Goal: Task Accomplishment & Management: Use online tool/utility

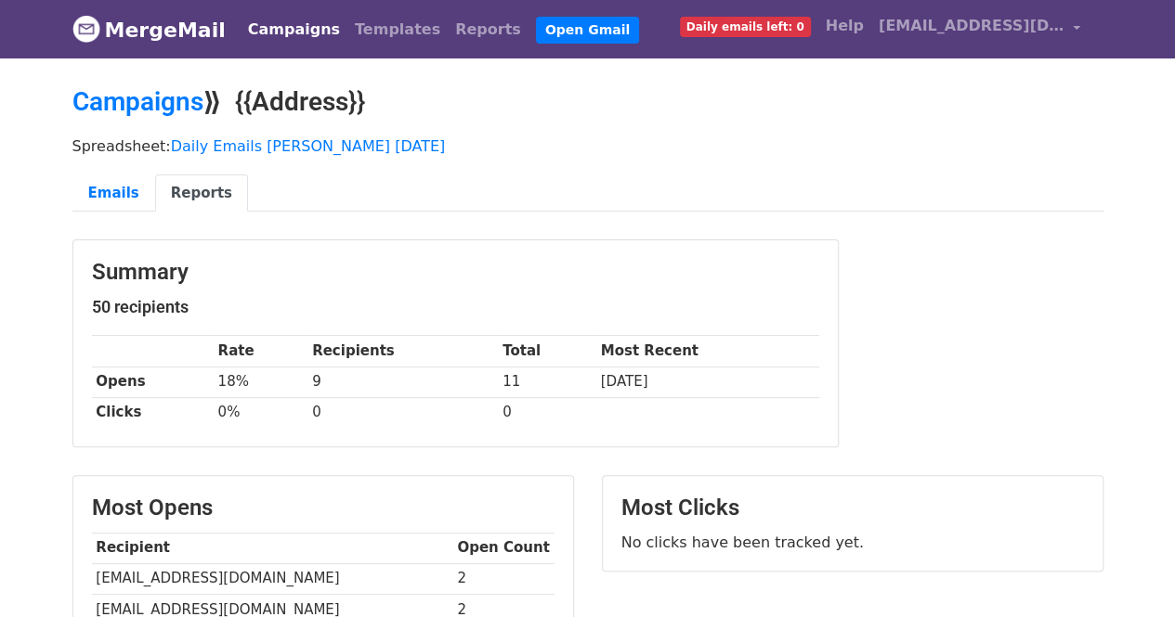
click at [299, 29] on link "Campaigns" at bounding box center [293, 29] width 107 height 37
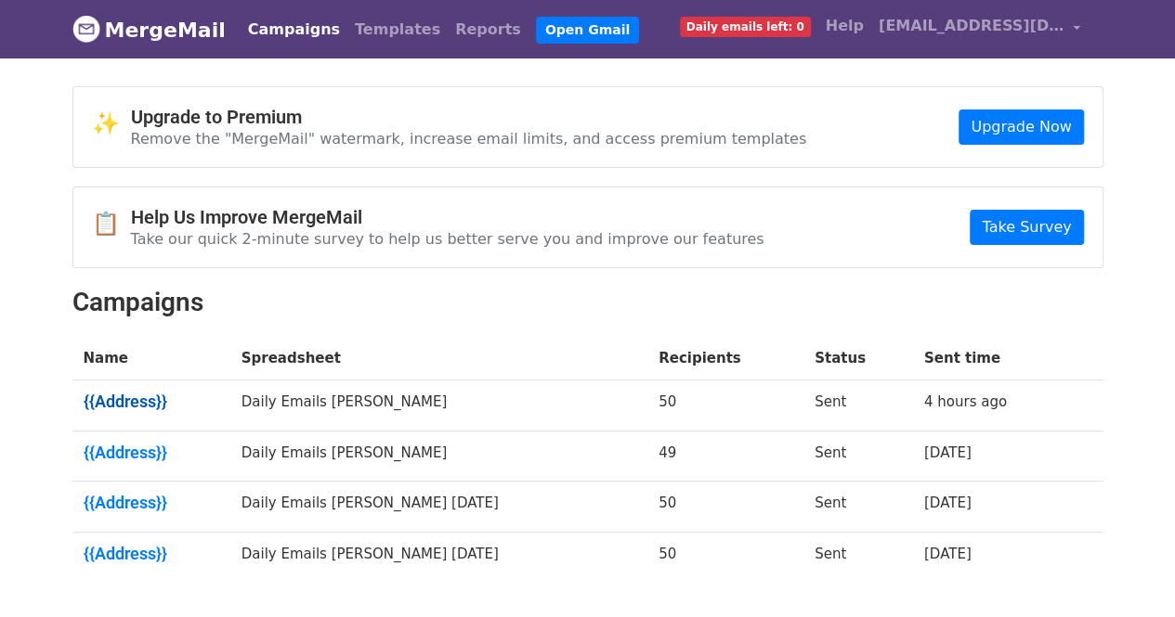
click at [131, 393] on link "{{Address}}" at bounding box center [152, 402] width 136 height 20
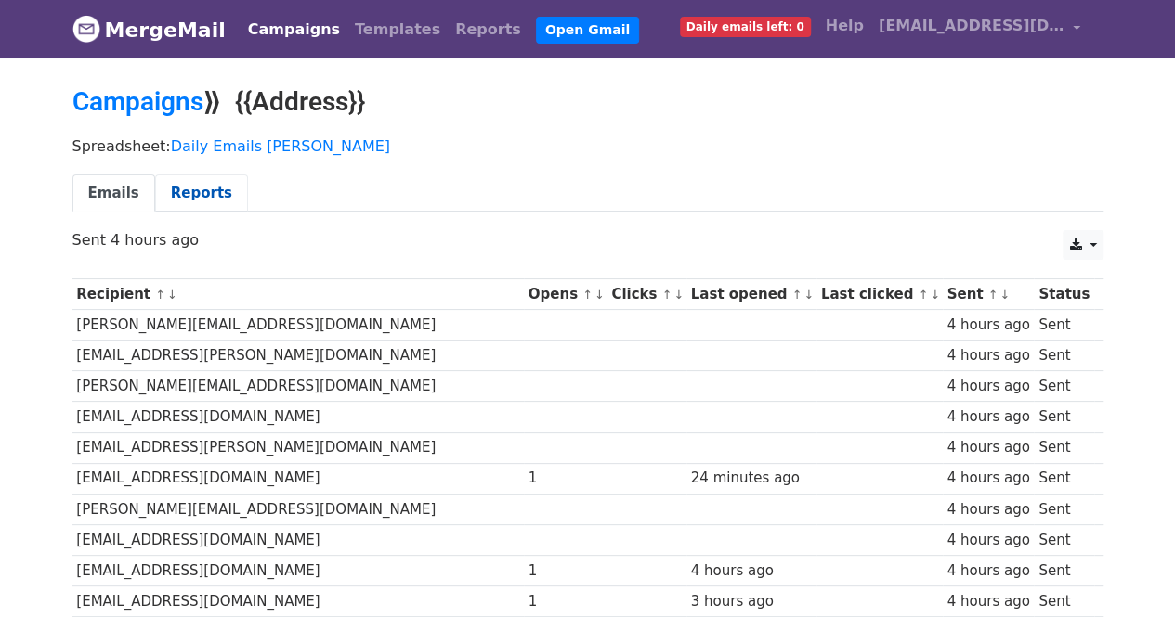
click at [186, 199] on link "Reports" at bounding box center [201, 194] width 93 height 38
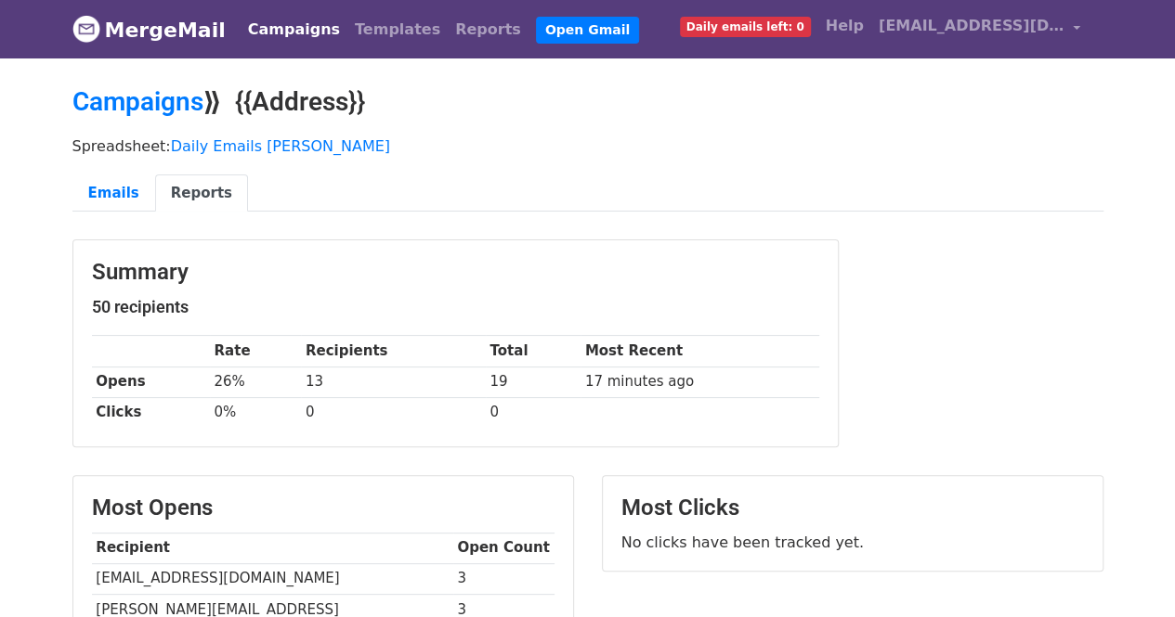
click at [110, 25] on link "MergeMail" at bounding box center [148, 29] width 153 height 39
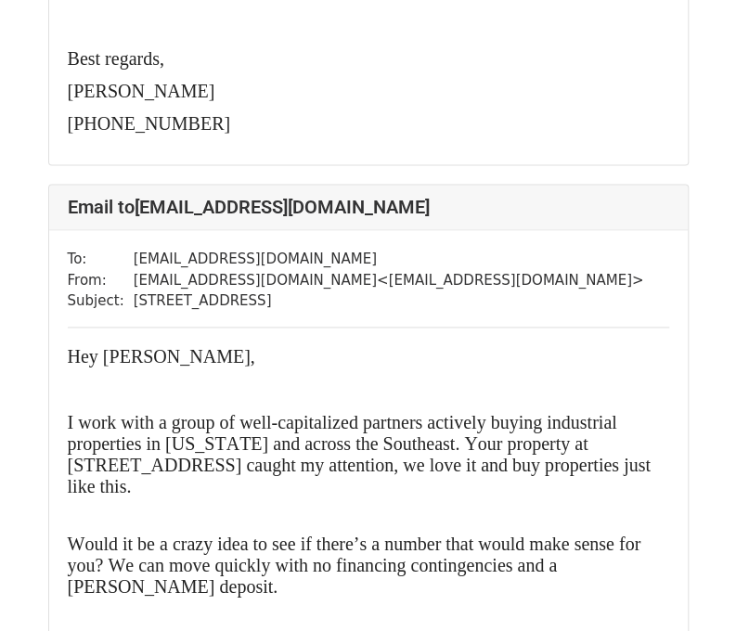
drag, startPoint x: 0, startPoint y: 0, endPoint x: 602, endPoint y: 276, distance: 661.9
click at [602, 276] on div "To: bjuan2003@gmail.com From: spencerschulman812@gmail.com < spencerschulman812…" at bounding box center [368, 561] width 639 height 663
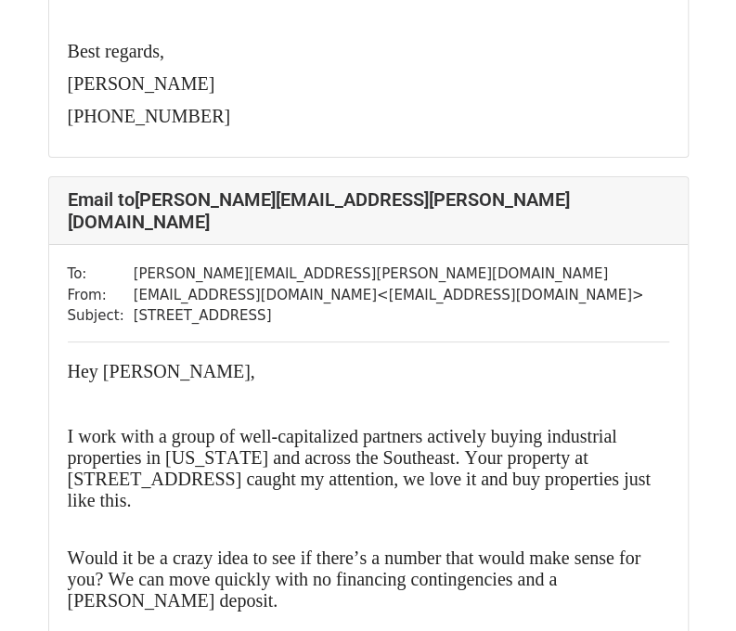
scroll to position [2160, 0]
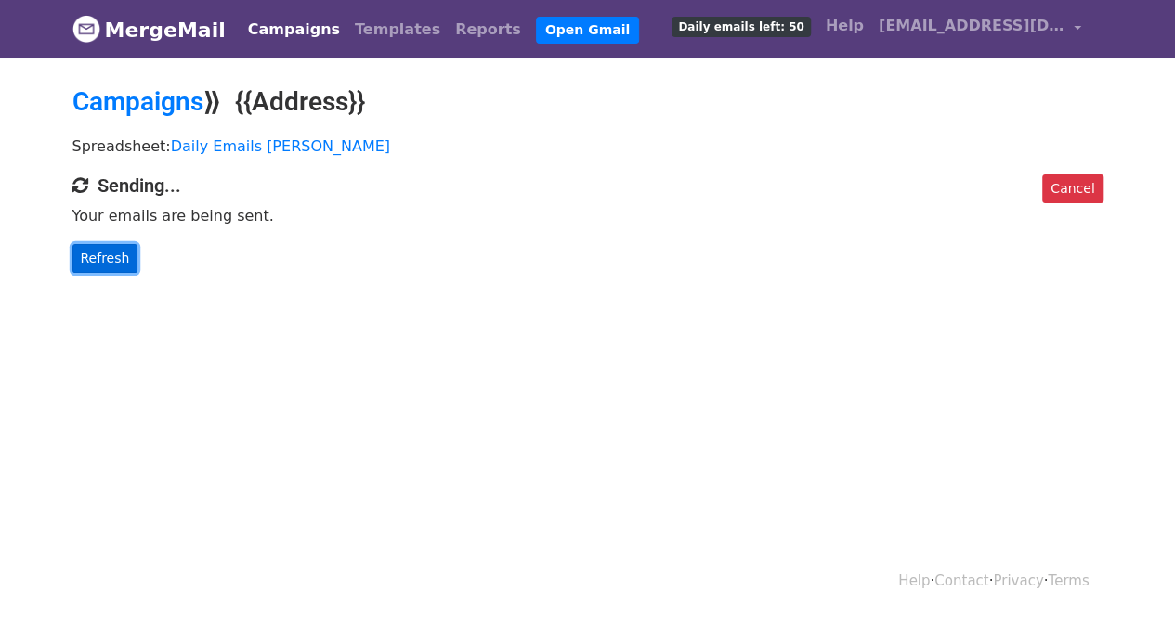
click at [124, 257] on link "Refresh" at bounding box center [105, 258] width 66 height 29
